Goal: Obtain resource: Download file/media

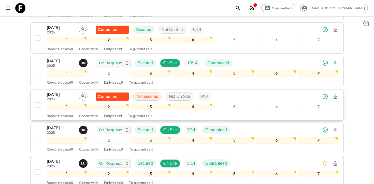
scroll to position [177, 0]
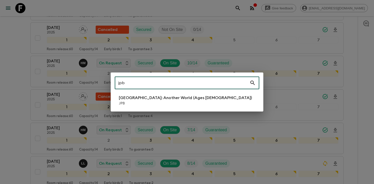
type input "jpb"
click at [167, 104] on p "JPB" at bounding box center [185, 103] width 133 height 5
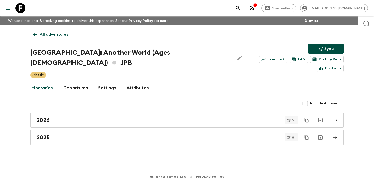
click at [72, 82] on link "Departures" at bounding box center [75, 88] width 25 height 12
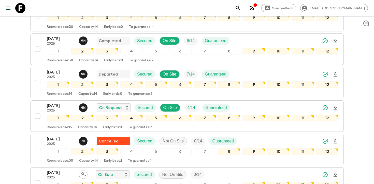
scroll to position [132, 0]
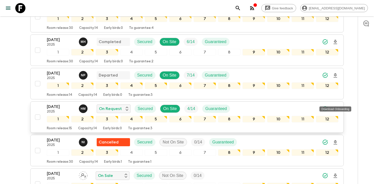
click at [335, 106] on icon "Download Onboarding" at bounding box center [335, 109] width 6 height 6
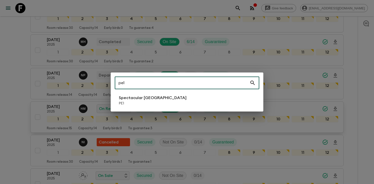
type input "pe1"
click at [156, 96] on li "Spectacular Peru PE1" at bounding box center [187, 101] width 144 height 14
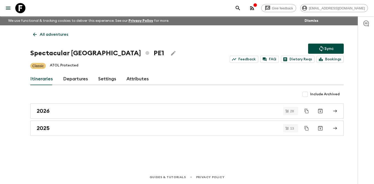
click at [72, 78] on link "Departures" at bounding box center [75, 79] width 25 height 12
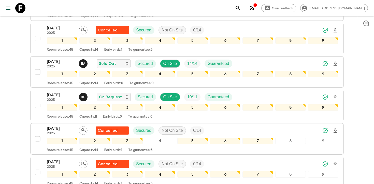
scroll to position [203, 0]
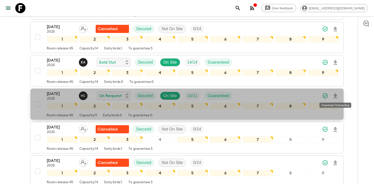
click at [336, 95] on icon "Download Onboarding" at bounding box center [335, 96] width 6 height 6
